Goal: Task Accomplishment & Management: Manage account settings

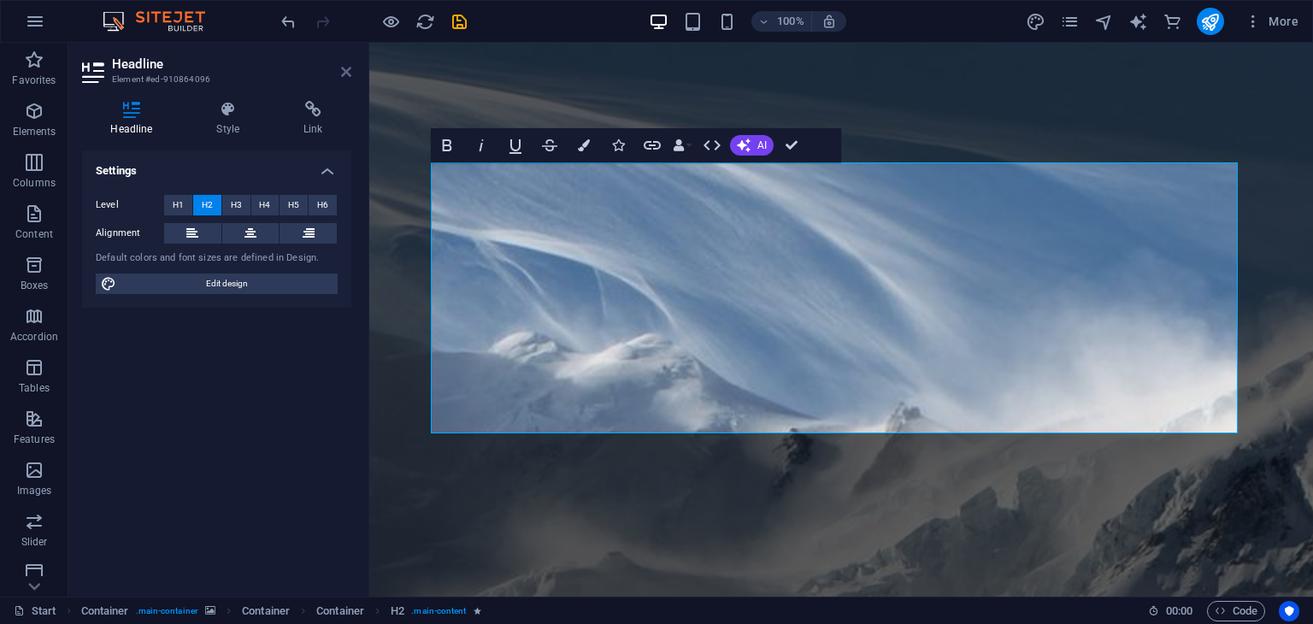
click at [345, 72] on icon at bounding box center [346, 72] width 10 height 14
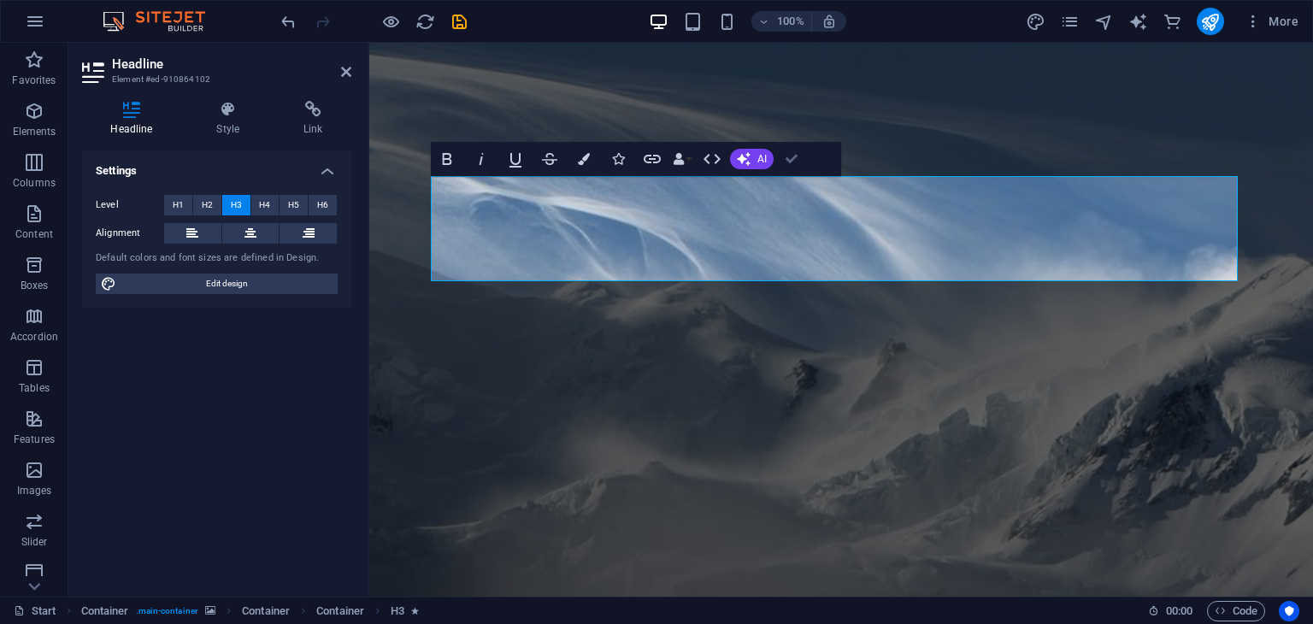
drag, startPoint x: 792, startPoint y: 158, endPoint x: 739, endPoint y: 117, distance: 67.7
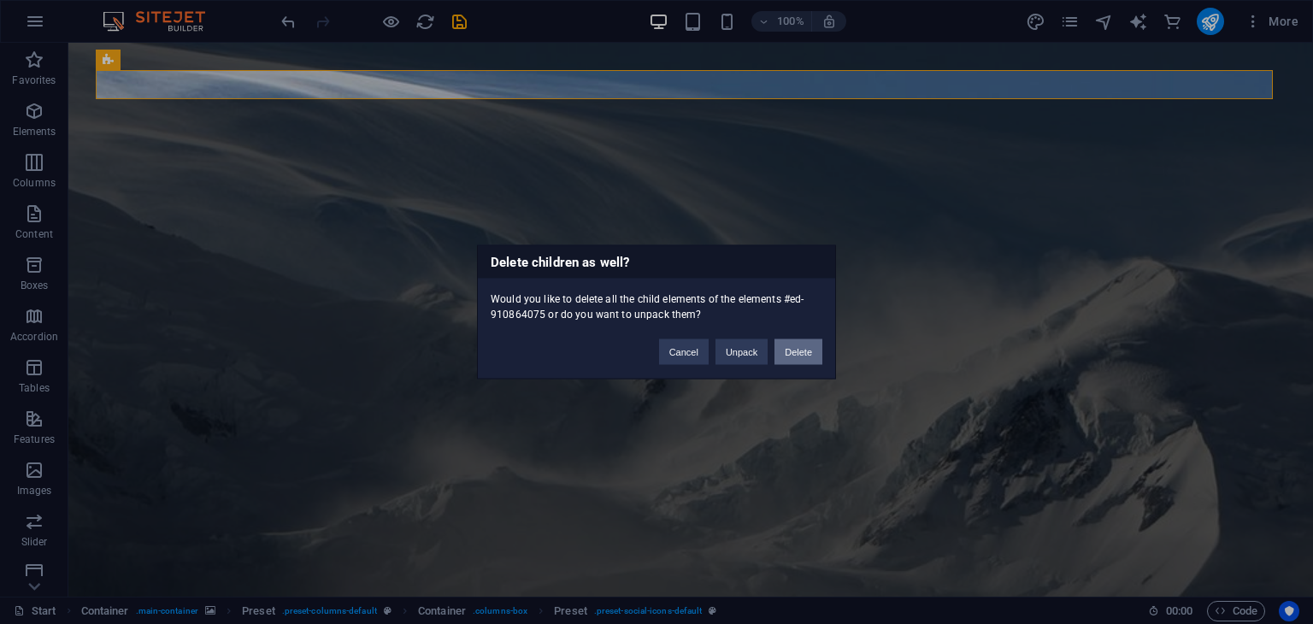
click at [800, 349] on button "Delete" at bounding box center [798, 352] width 48 height 26
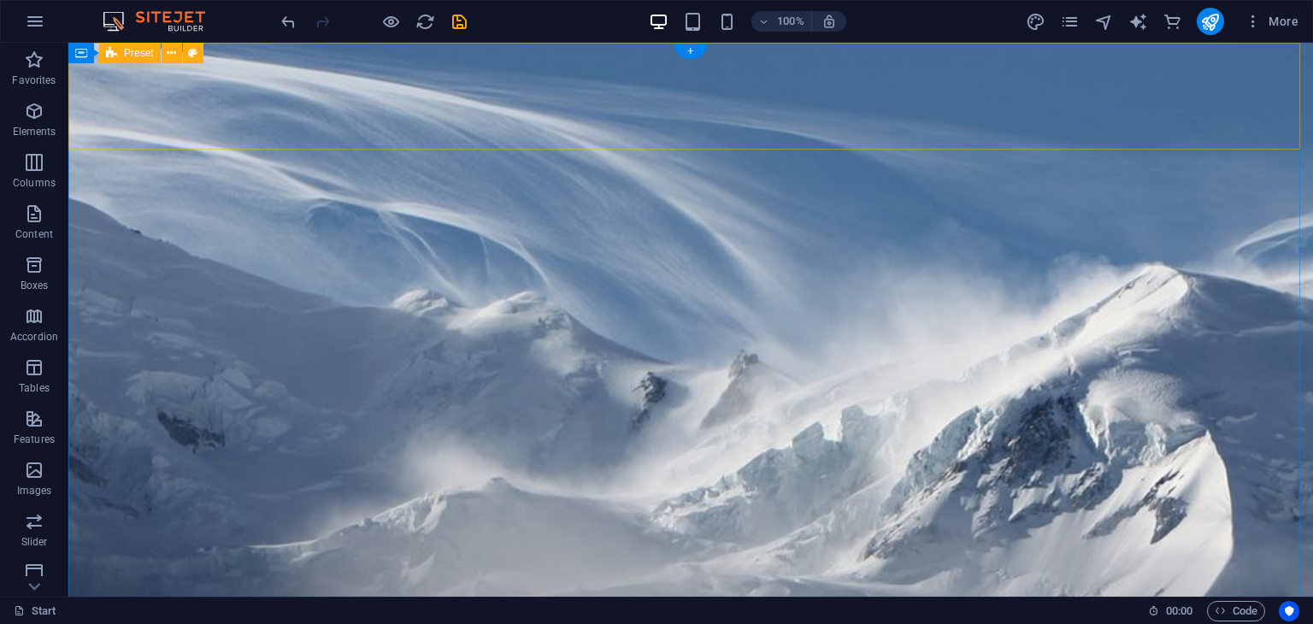
drag, startPoint x: 844, startPoint y: 107, endPoint x: 827, endPoint y: 115, distance: 18.7
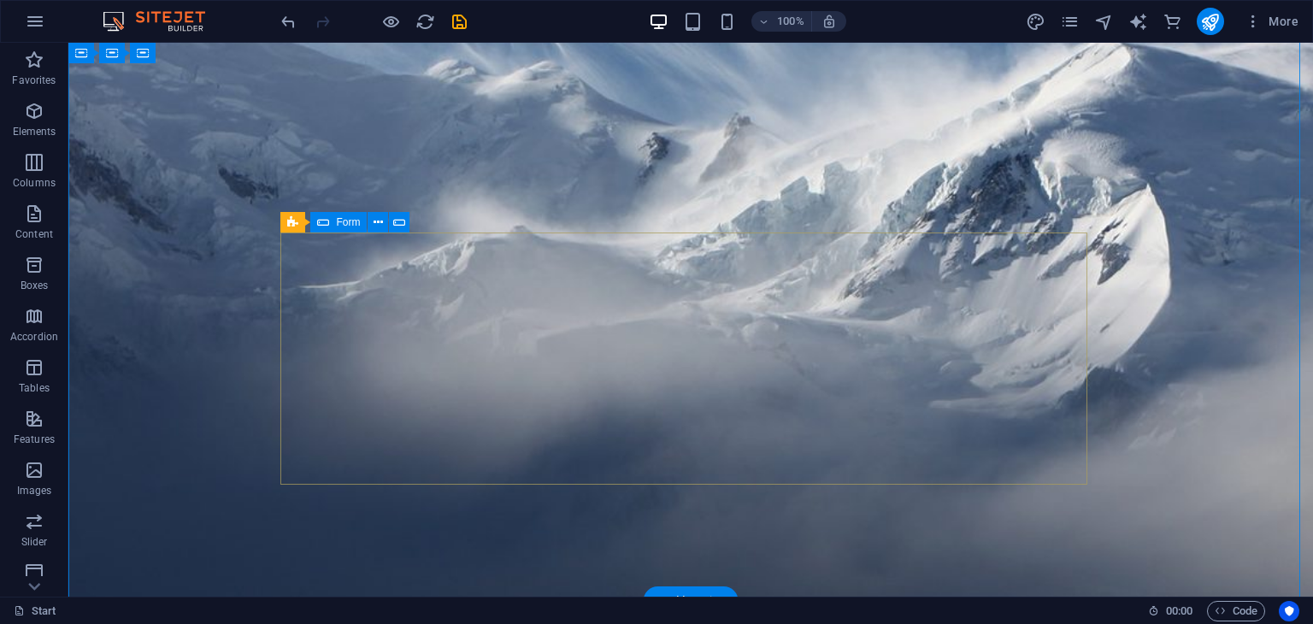
scroll to position [256, 0]
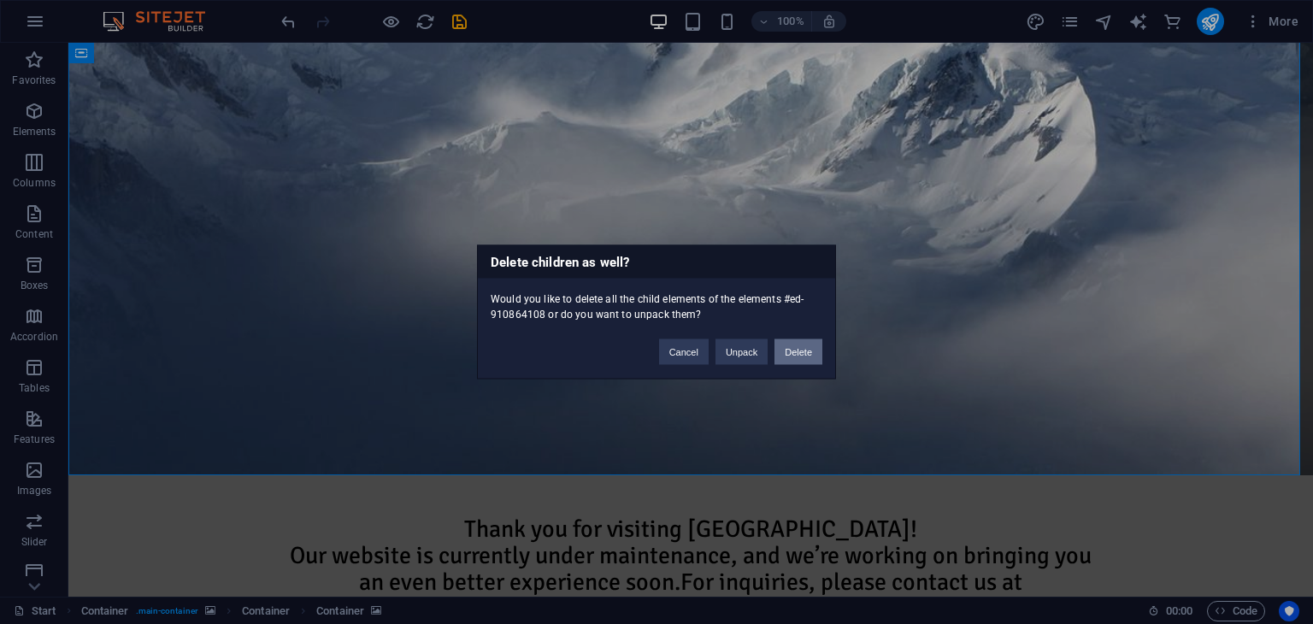
click at [797, 356] on button "Delete" at bounding box center [798, 352] width 48 height 26
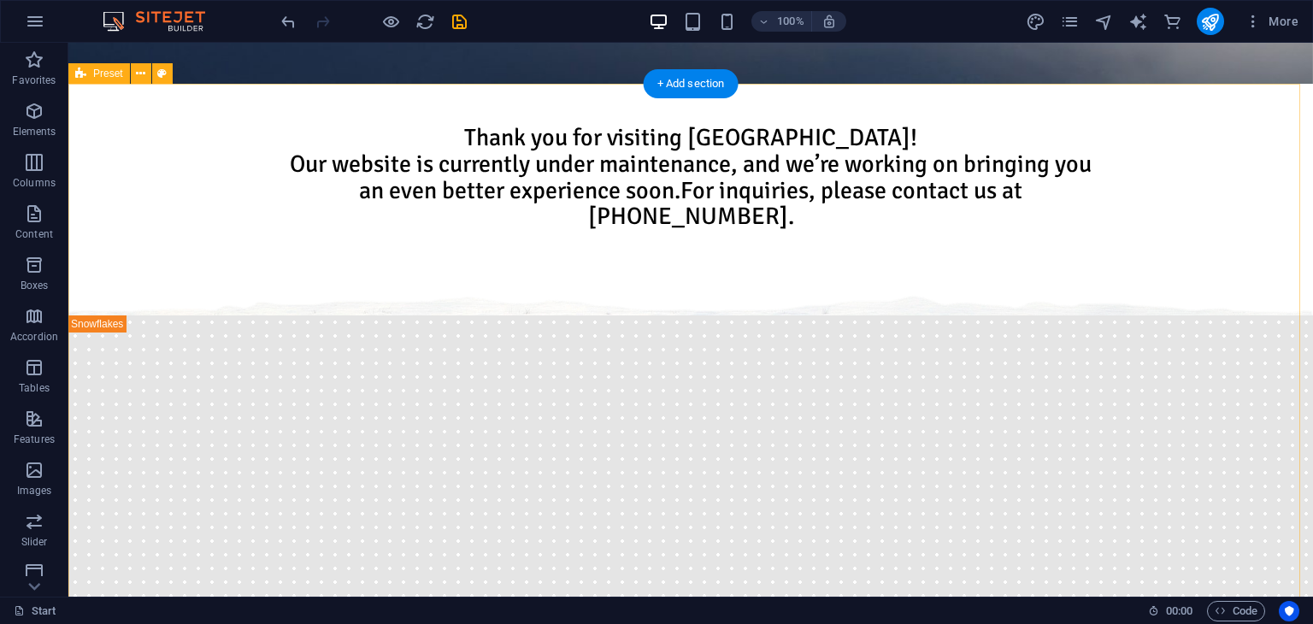
scroll to position [0, 0]
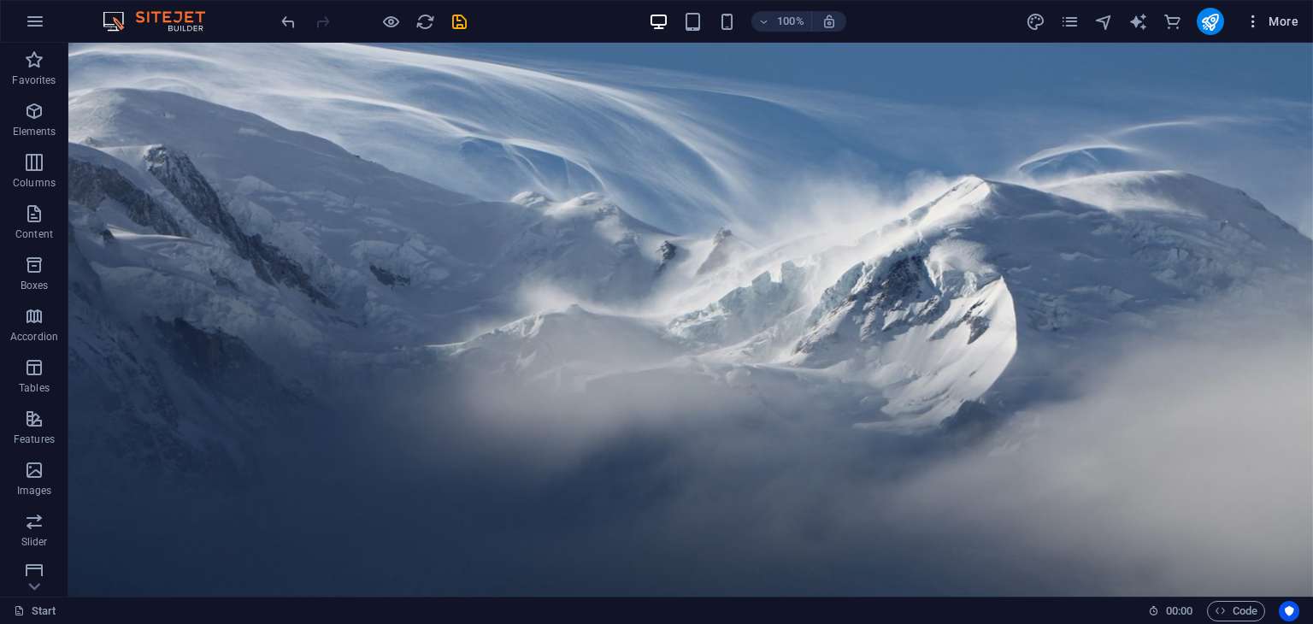
click at [1257, 26] on icon "button" at bounding box center [1253, 21] width 17 height 17
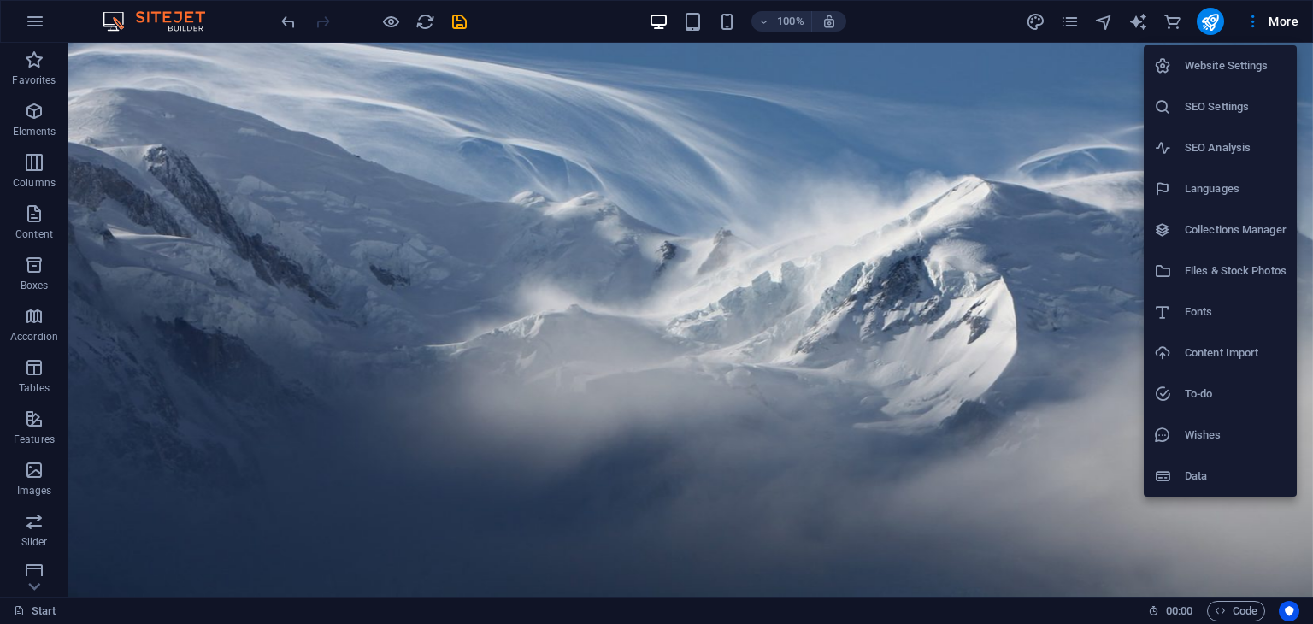
click at [1247, 67] on h6 "Website Settings" at bounding box center [1236, 66] width 102 height 21
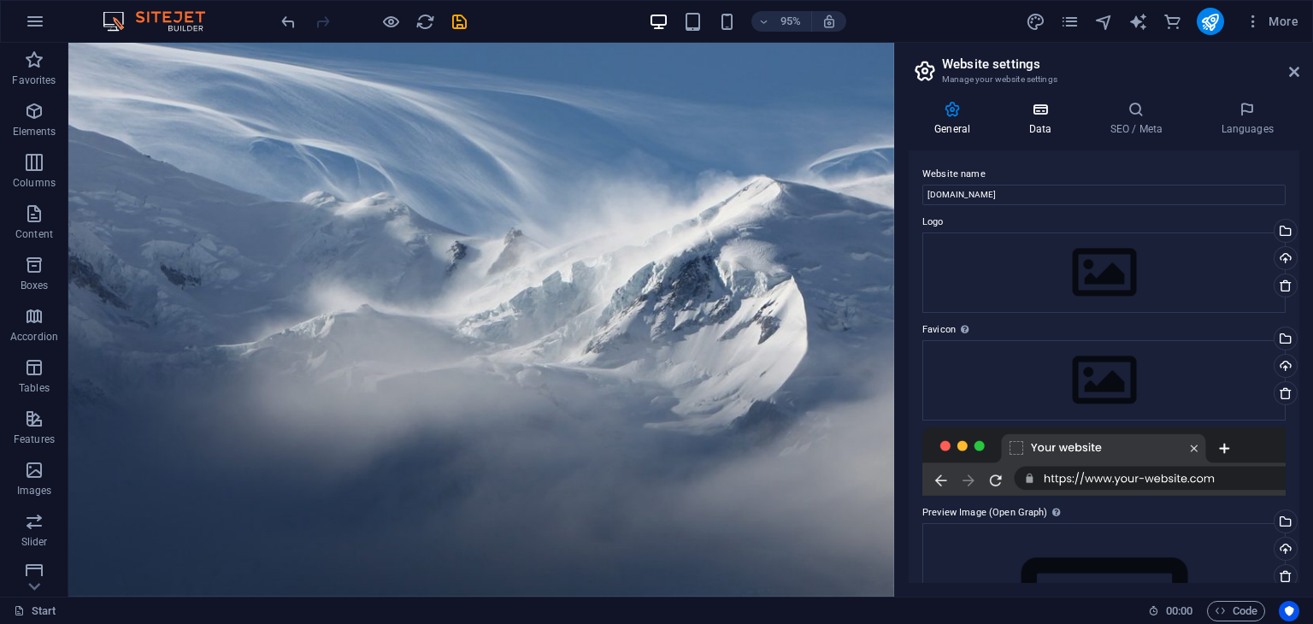
click at [1031, 117] on icon at bounding box center [1040, 109] width 74 height 17
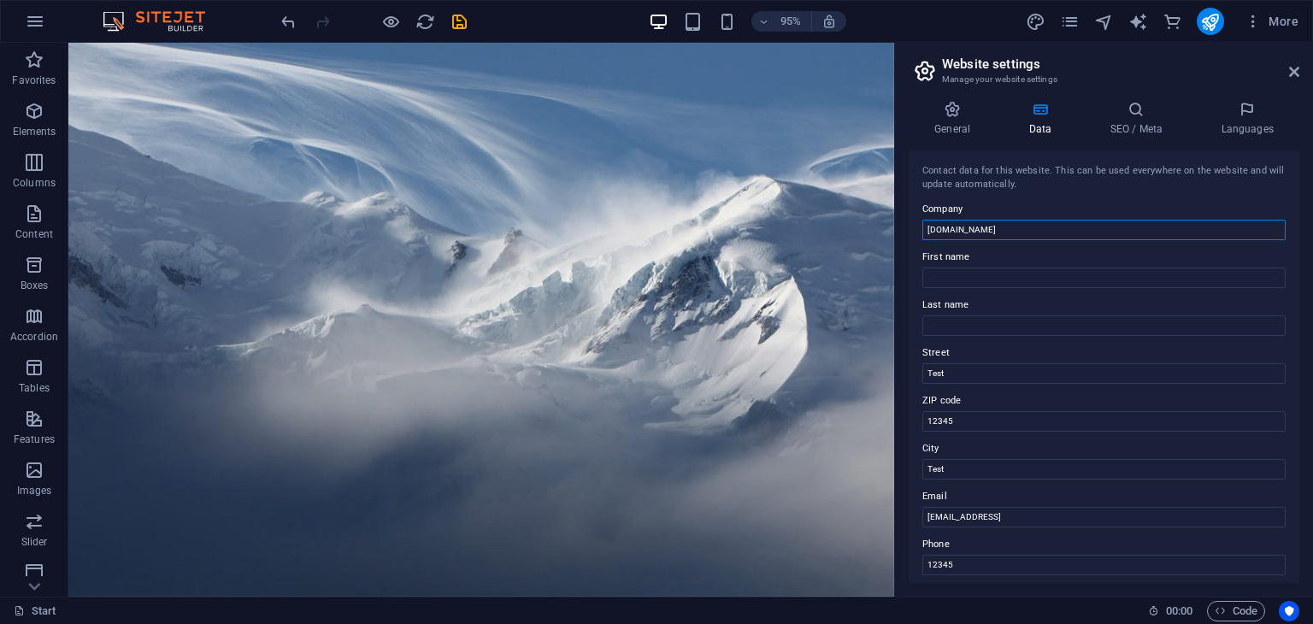
drag, startPoint x: 1100, startPoint y: 268, endPoint x: 930, endPoint y: 234, distance: 173.5
drag, startPoint x: 1036, startPoint y: 410, endPoint x: 925, endPoint y: 374, distance: 117.1
drag, startPoint x: 1028, startPoint y: 456, endPoint x: 913, endPoint y: 421, distance: 120.9
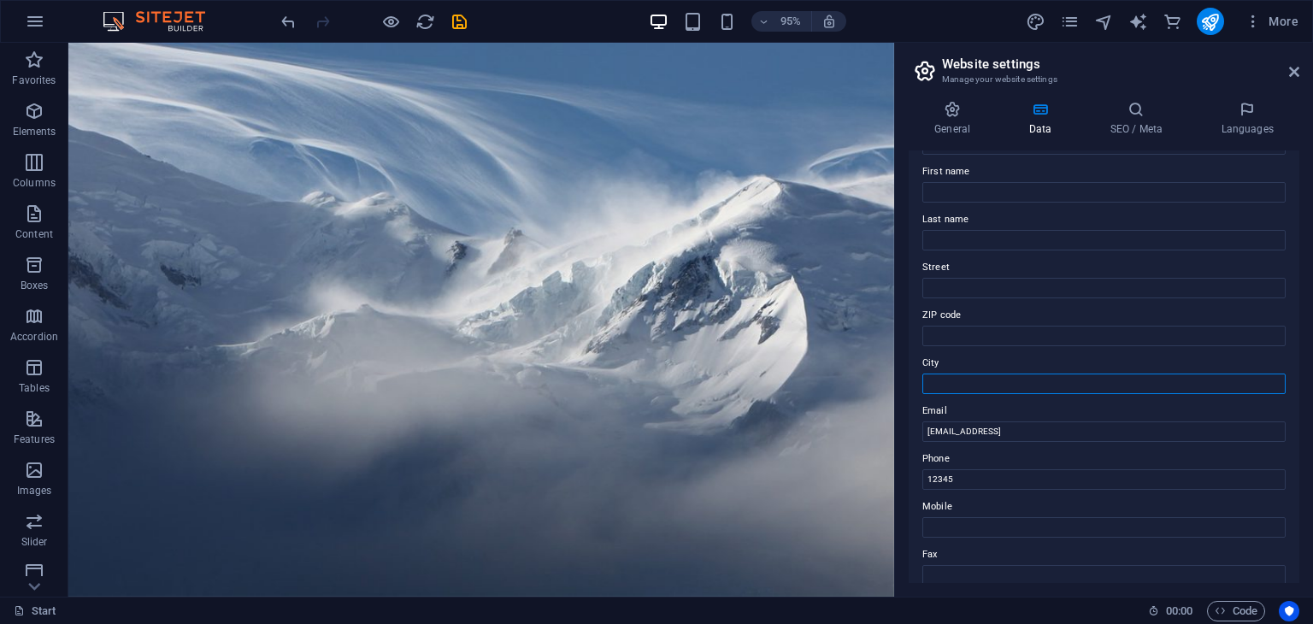
drag, startPoint x: 1046, startPoint y: 427, endPoint x: 924, endPoint y: 399, distance: 125.3
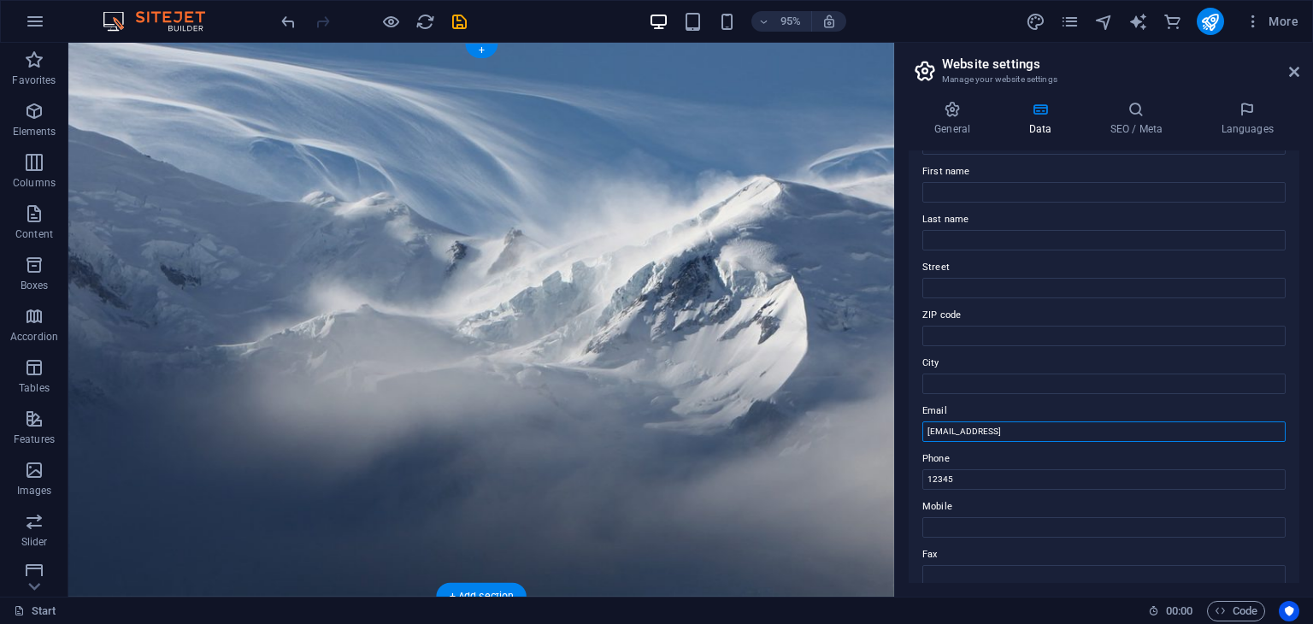
drag, startPoint x: 1228, startPoint y: 474, endPoint x: 884, endPoint y: 439, distance: 345.4
drag, startPoint x: 1035, startPoint y: 518, endPoint x: 924, endPoint y: 495, distance: 113.5
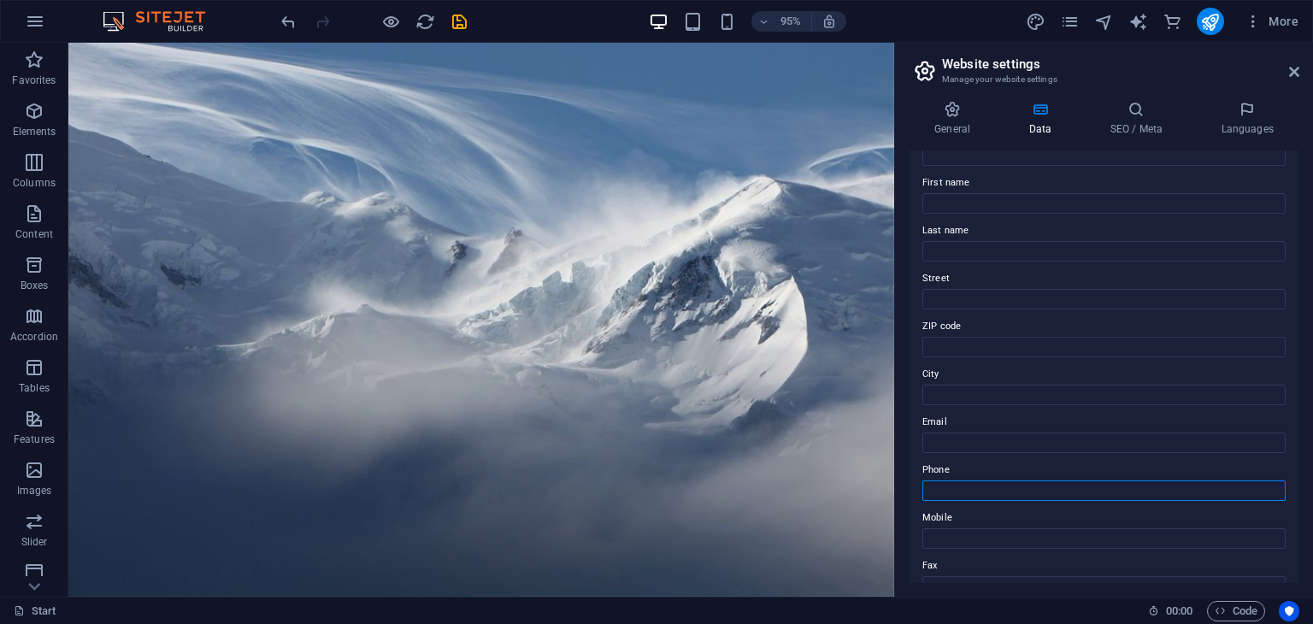
scroll to position [0, 0]
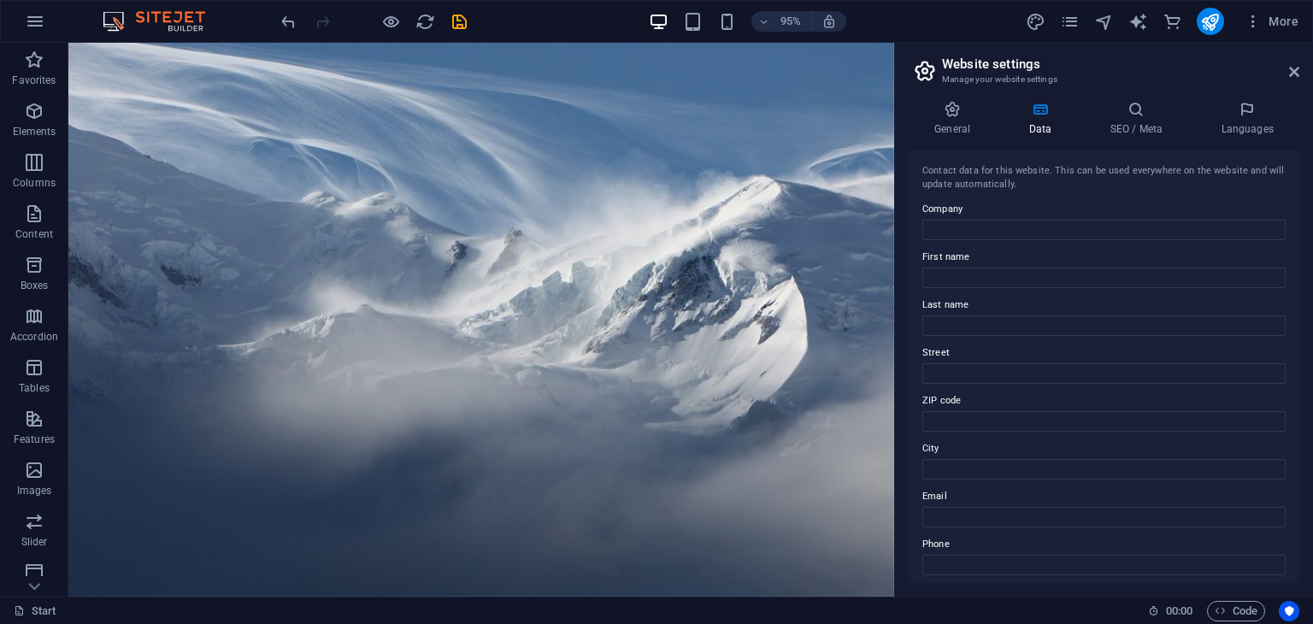
drag, startPoint x: 1126, startPoint y: 124, endPoint x: 1115, endPoint y: 167, distance: 44.2
click at [1126, 127] on h4 "SEO / Meta" at bounding box center [1139, 119] width 111 height 36
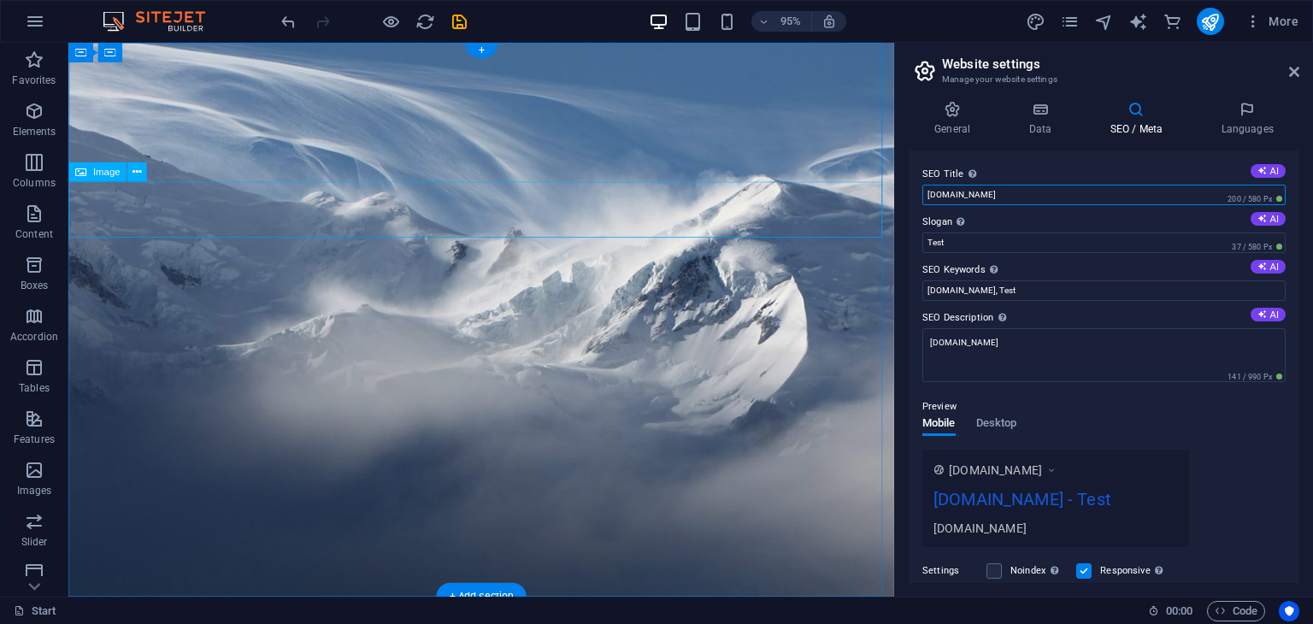
drag, startPoint x: 1090, startPoint y: 234, endPoint x: 891, endPoint y: 233, distance: 199.2
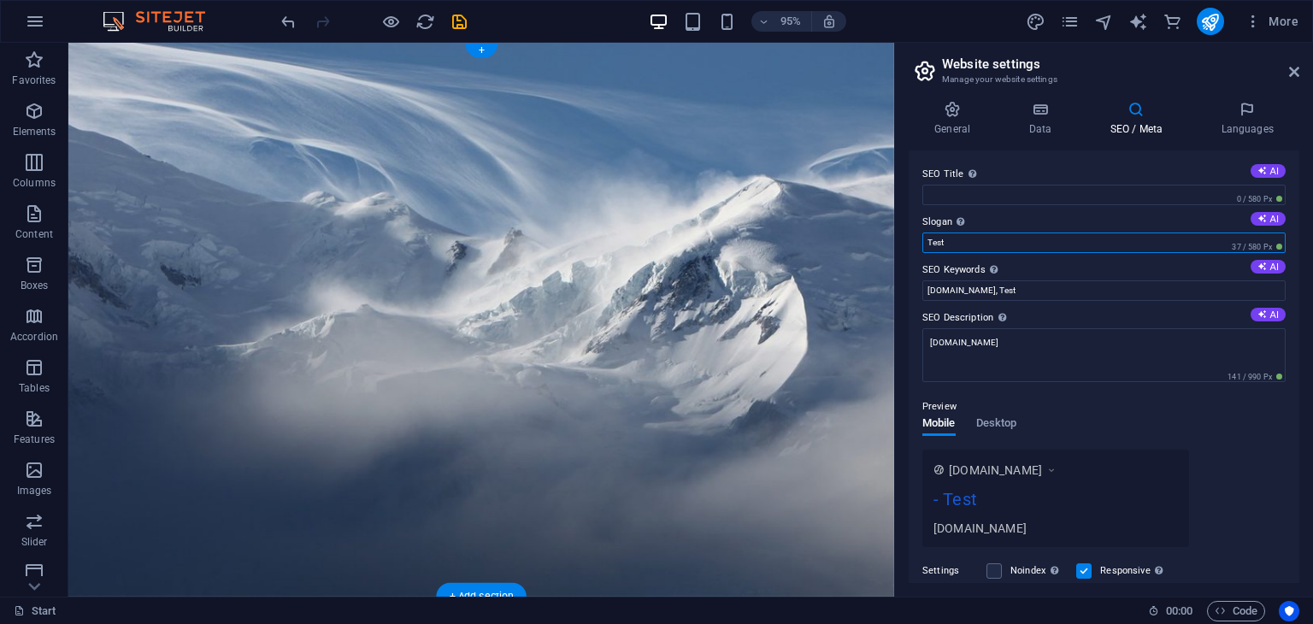
drag, startPoint x: 975, startPoint y: 280, endPoint x: 933, endPoint y: 281, distance: 41.0
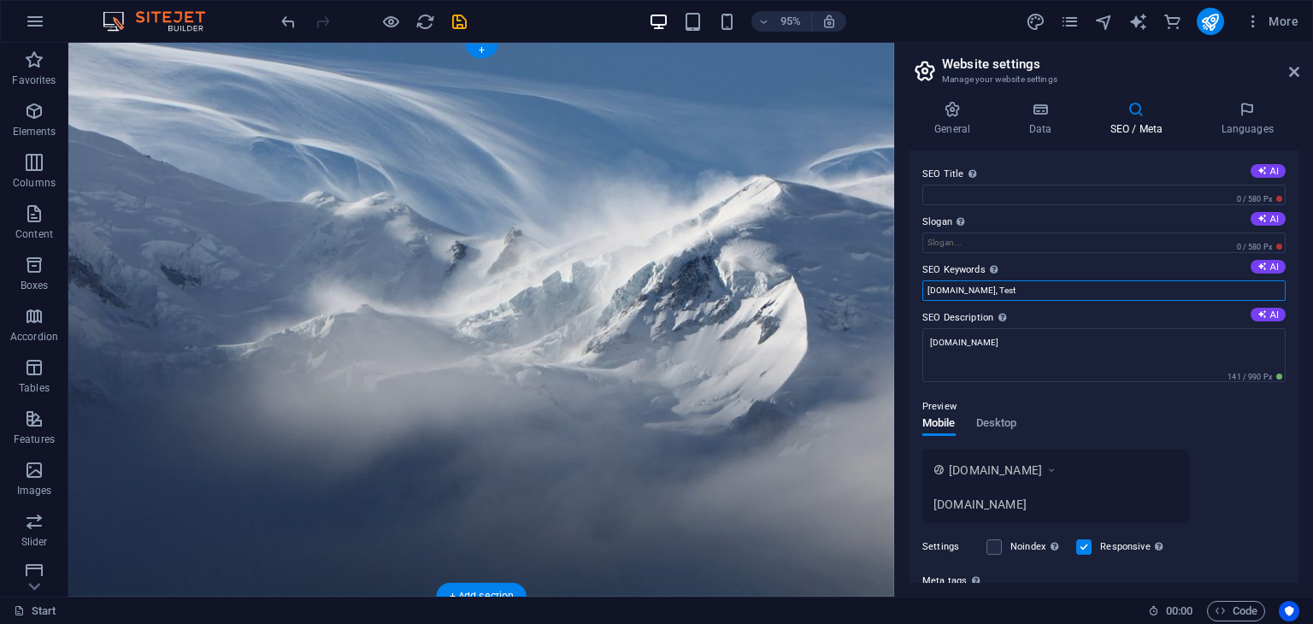
drag, startPoint x: 1104, startPoint y: 329, endPoint x: 914, endPoint y: 301, distance: 192.7
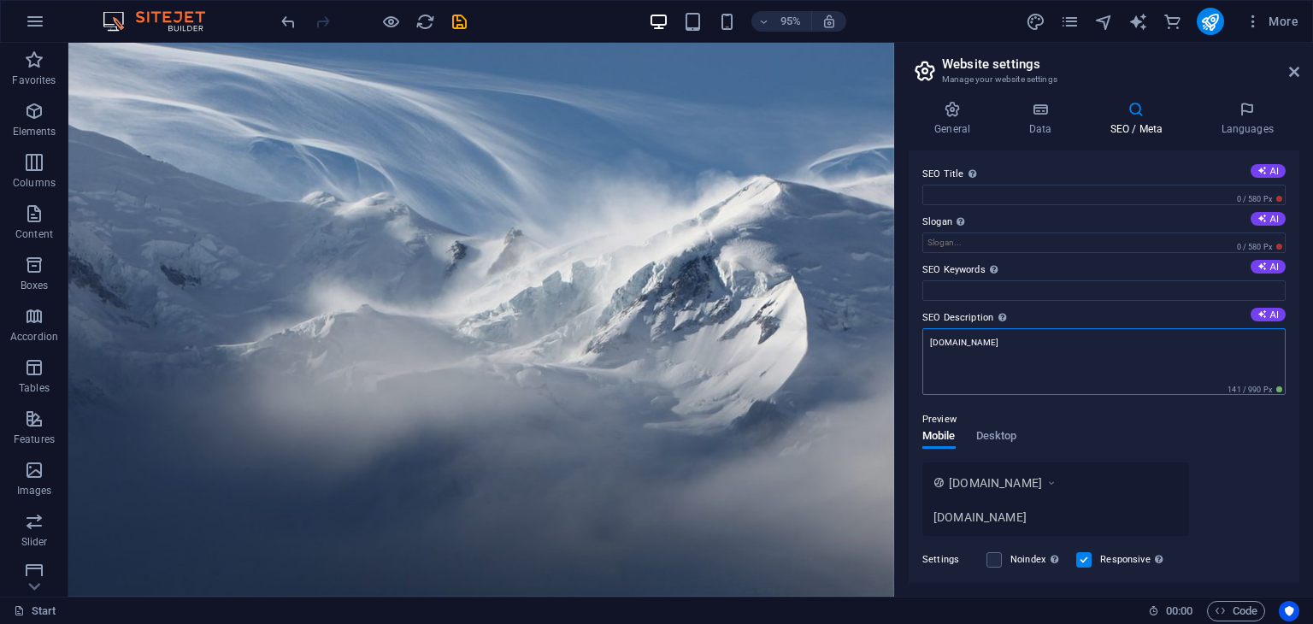
drag, startPoint x: 1111, startPoint y: 386, endPoint x: 876, endPoint y: 347, distance: 238.2
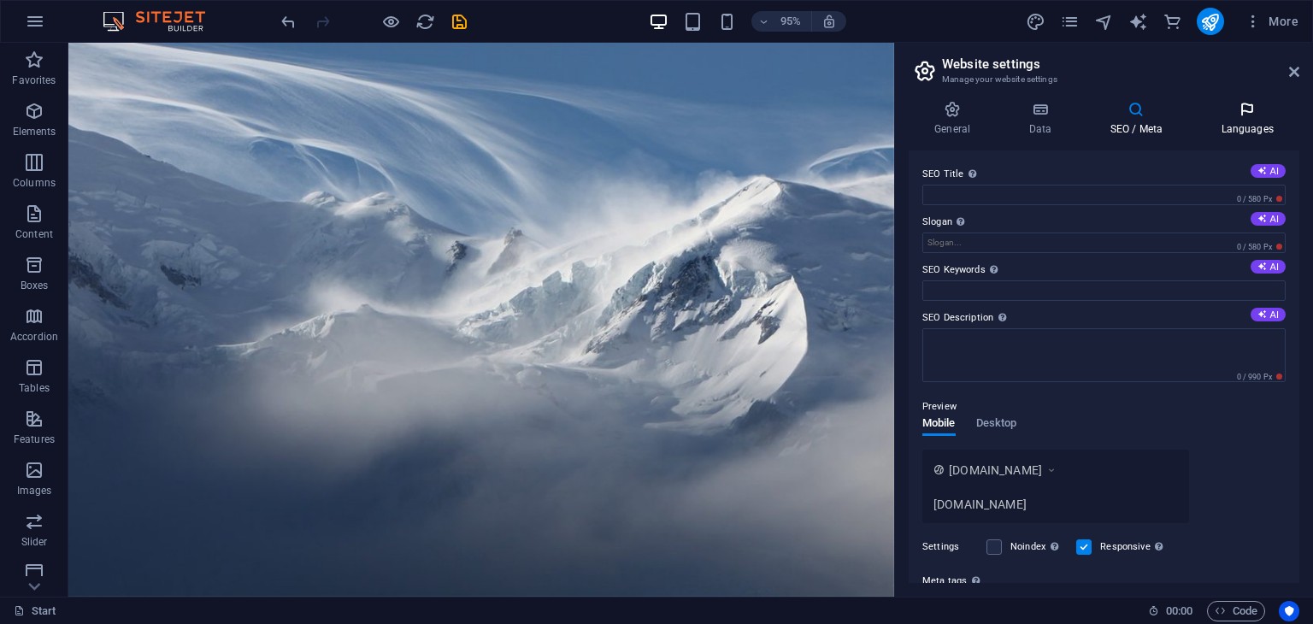
drag, startPoint x: 1250, startPoint y: 120, endPoint x: 1229, endPoint y: 134, distance: 25.1
click at [1245, 123] on h4 "Languages" at bounding box center [1247, 119] width 104 height 36
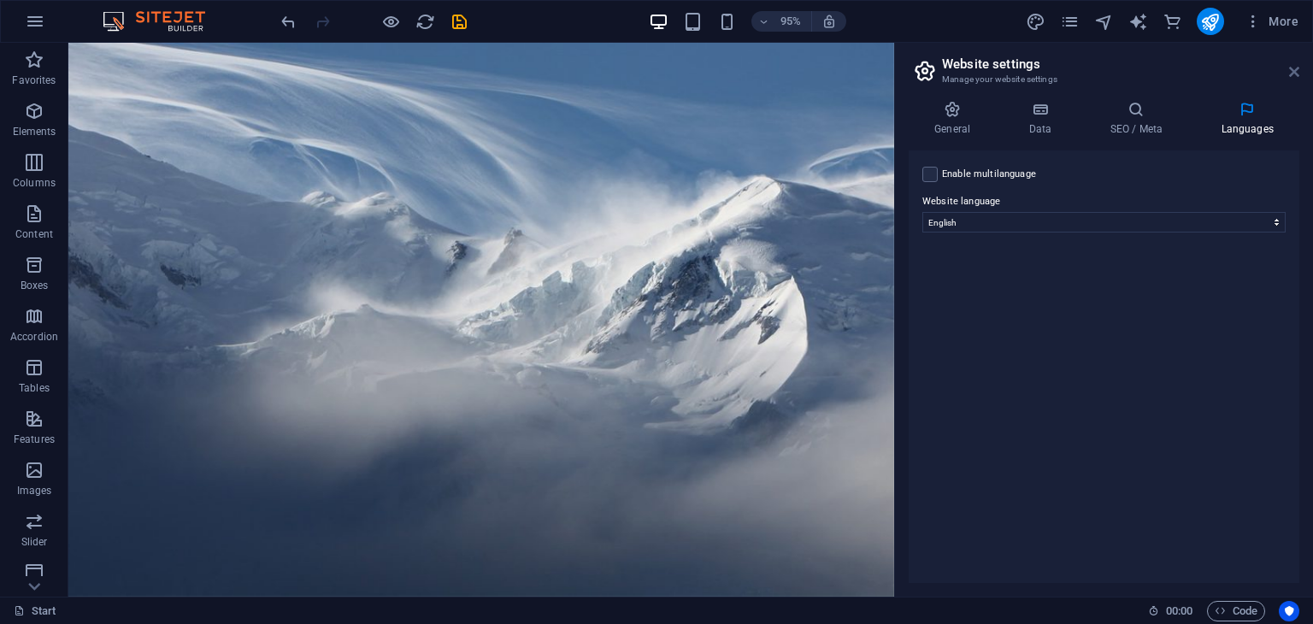
click at [1290, 69] on icon at bounding box center [1294, 72] width 10 height 14
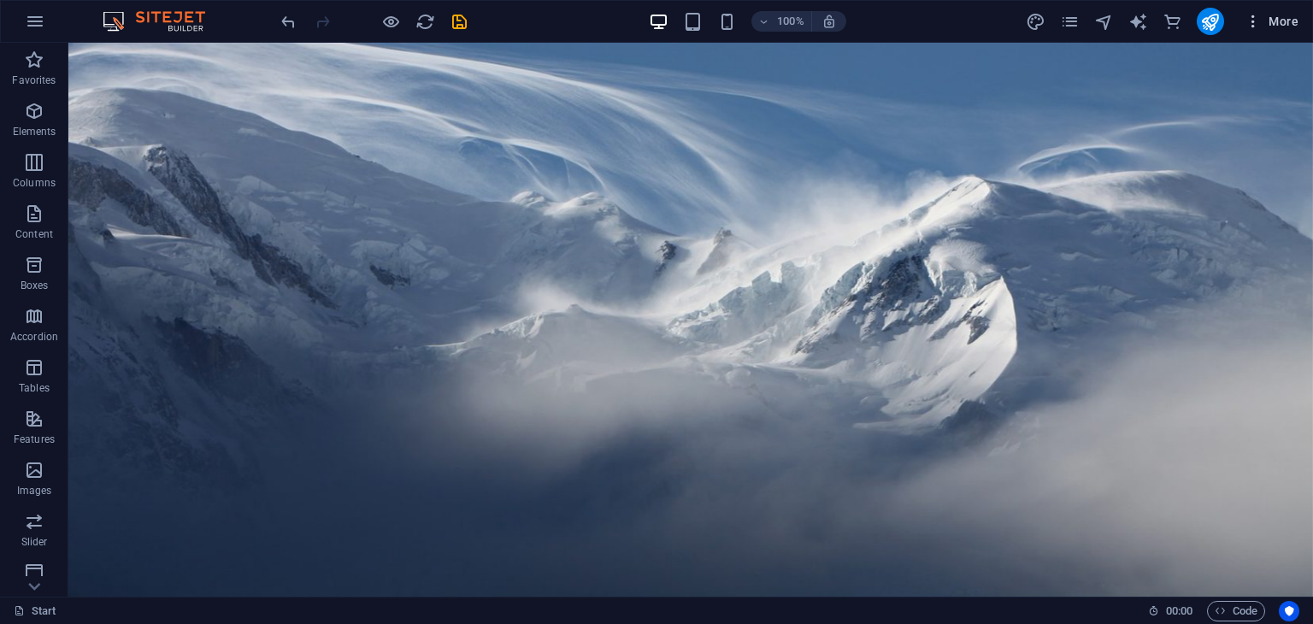
click at [1248, 25] on icon "button" at bounding box center [1253, 21] width 17 height 17
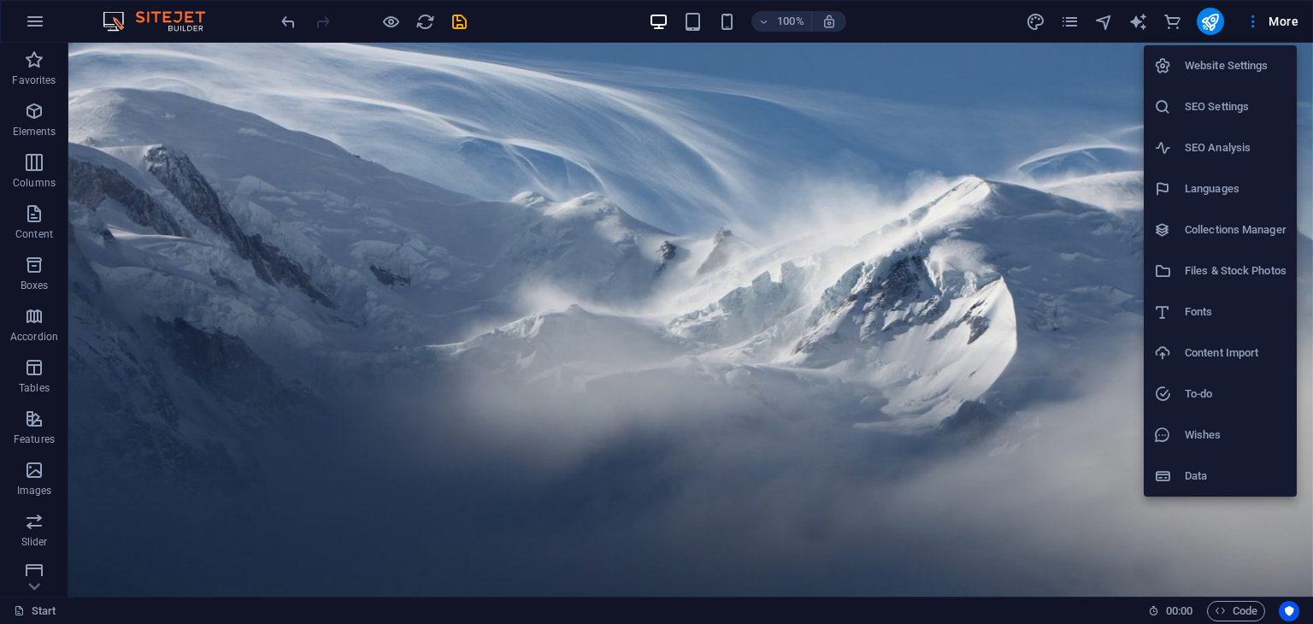
drag, startPoint x: 1234, startPoint y: 59, endPoint x: 1220, endPoint y: 107, distance: 50.0
click at [1234, 60] on h6 "Website Settings" at bounding box center [1236, 66] width 102 height 21
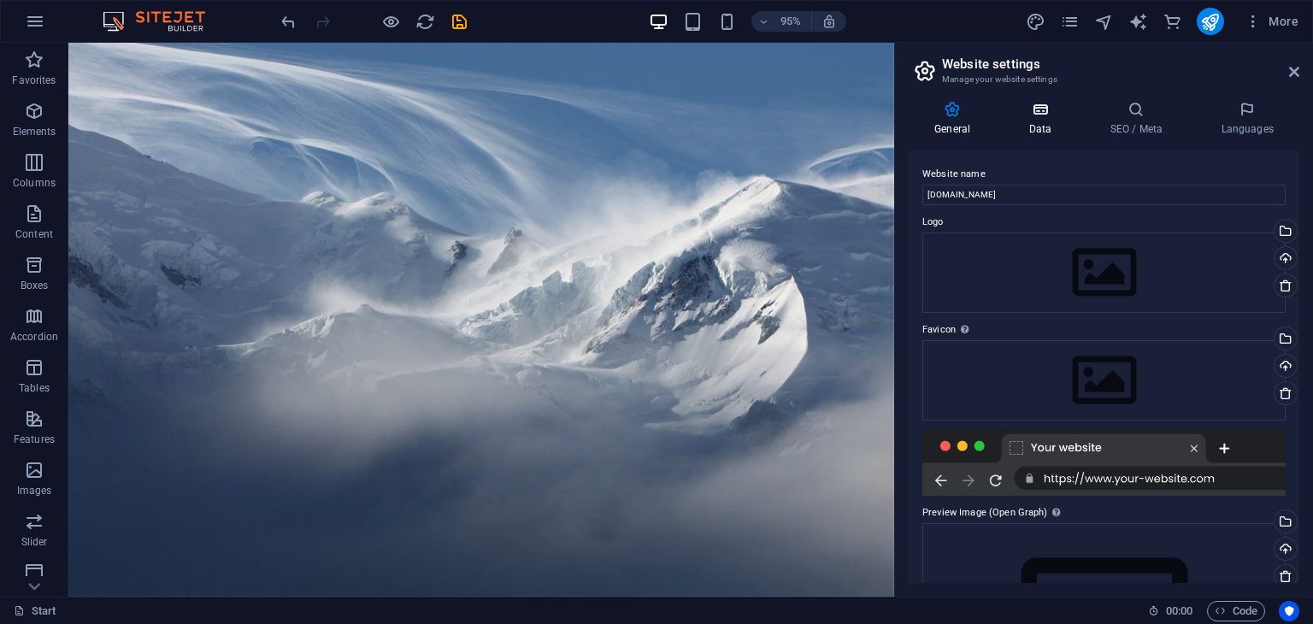
click at [1047, 122] on h4 "Data" at bounding box center [1043, 119] width 81 height 36
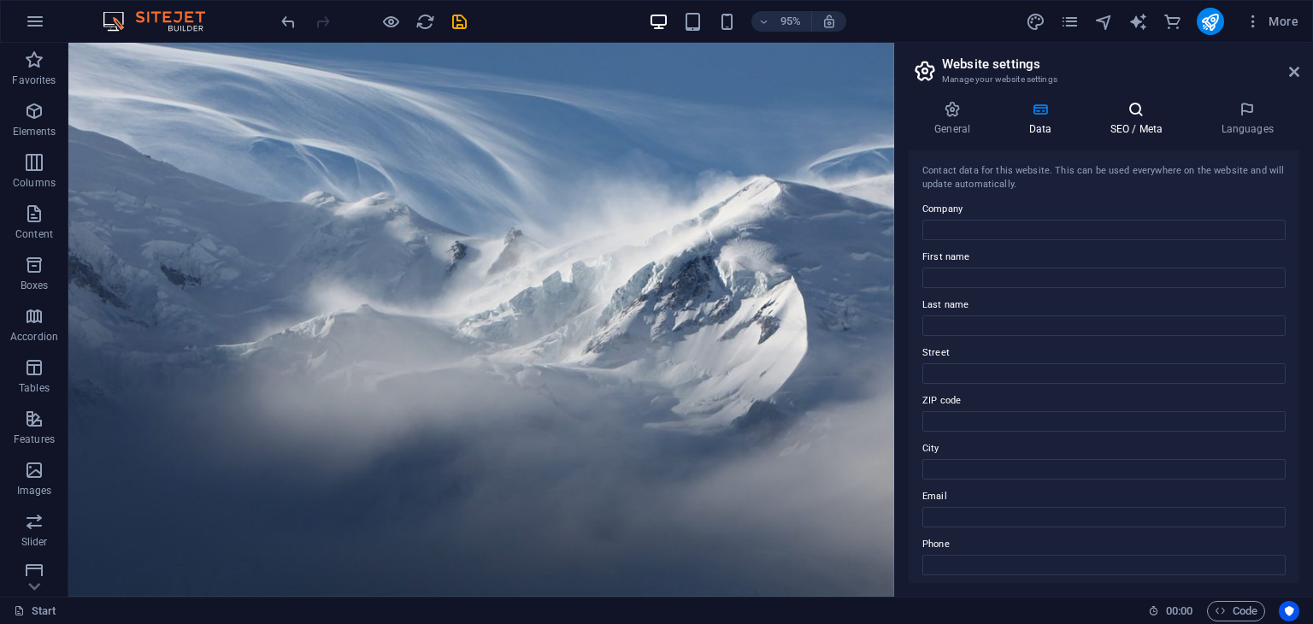
click at [1152, 104] on icon at bounding box center [1136, 109] width 104 height 17
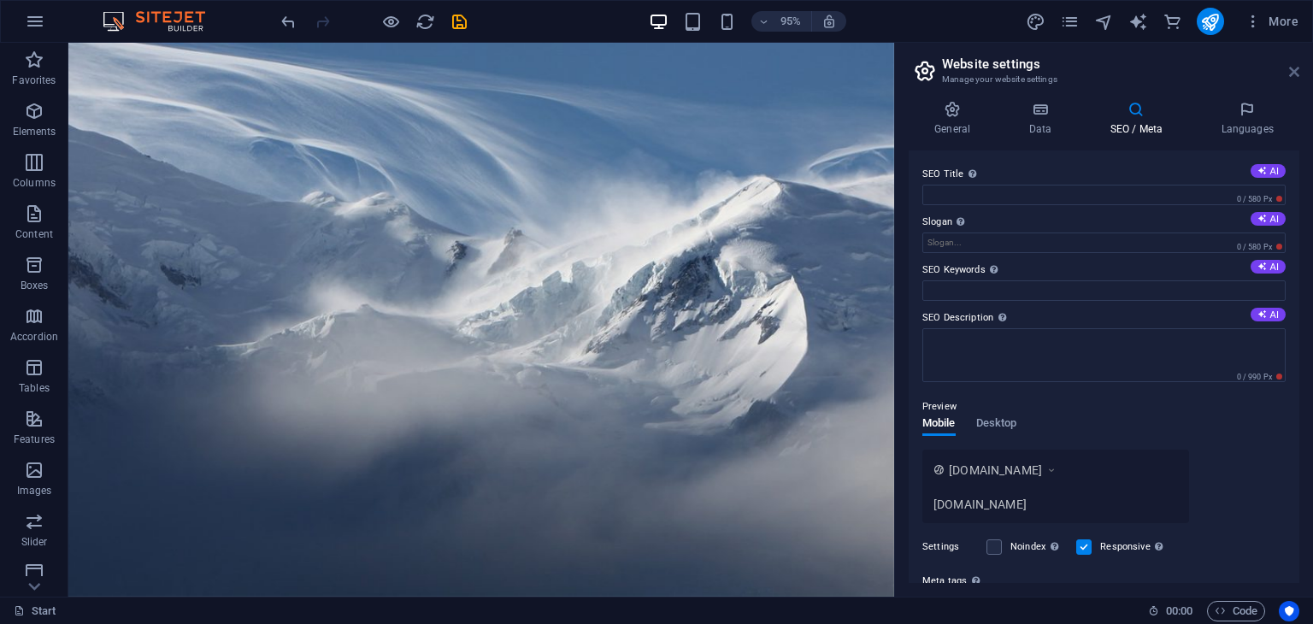
click at [1289, 74] on icon at bounding box center [1294, 72] width 10 height 14
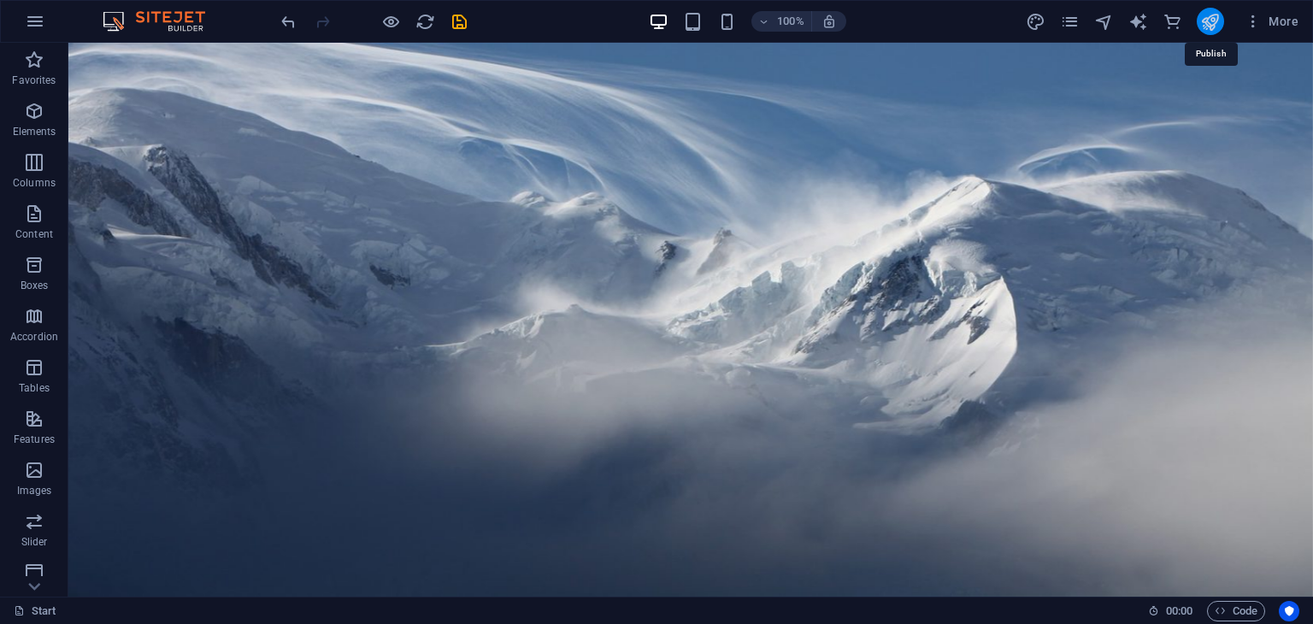
click at [1216, 21] on icon "publish" at bounding box center [1210, 22] width 20 height 20
drag, startPoint x: 1222, startPoint y: 18, endPoint x: 1214, endPoint y: 42, distance: 25.1
click at [1222, 18] on button "publish" at bounding box center [1210, 21] width 27 height 27
